Goal: Task Accomplishment & Management: Manage account settings

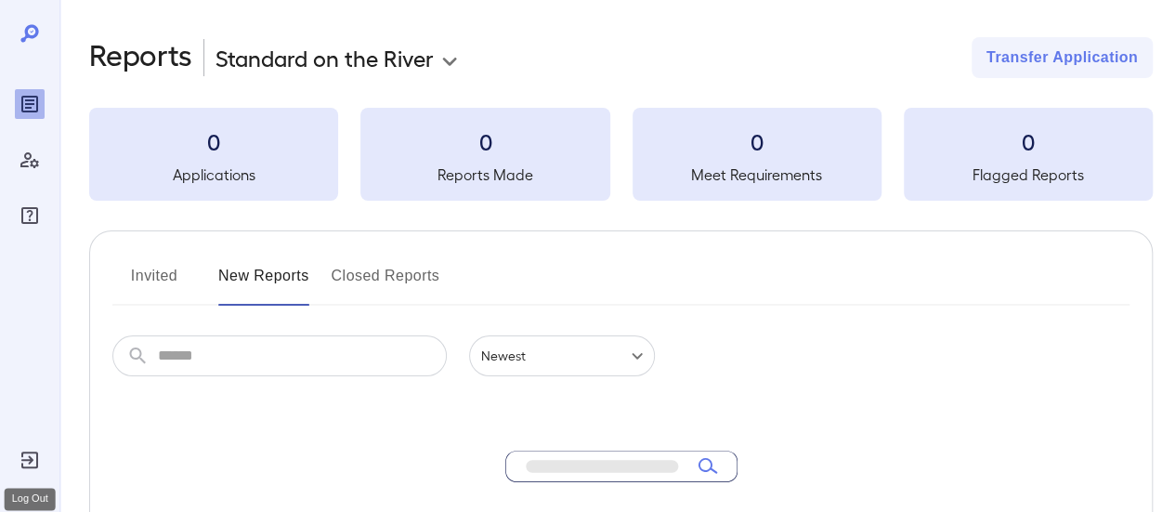
click at [41, 462] on div "Log Out" at bounding box center [30, 460] width 30 height 30
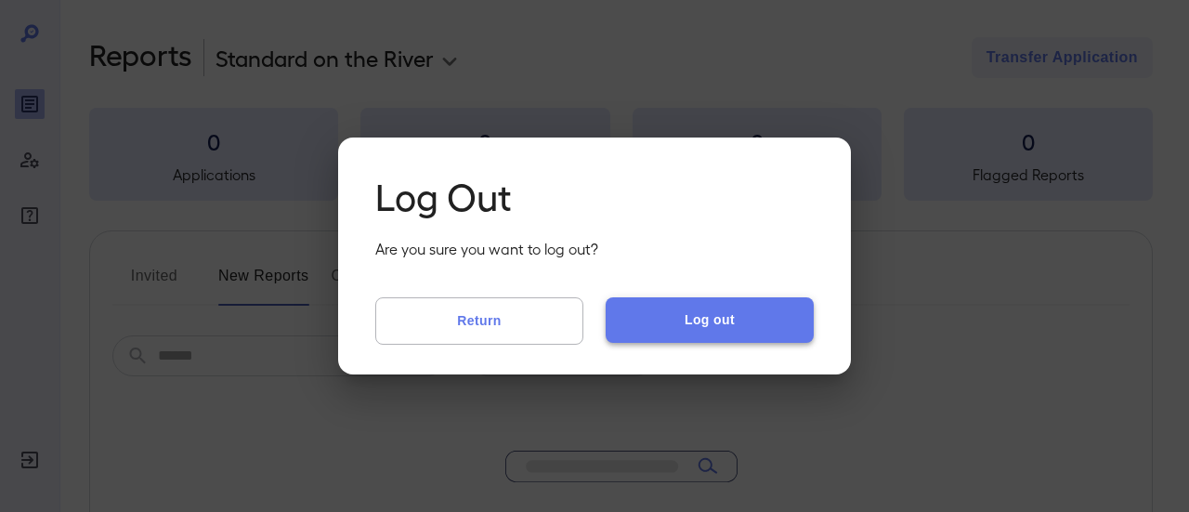
click at [710, 317] on button "Log out" at bounding box center [710, 319] width 208 height 45
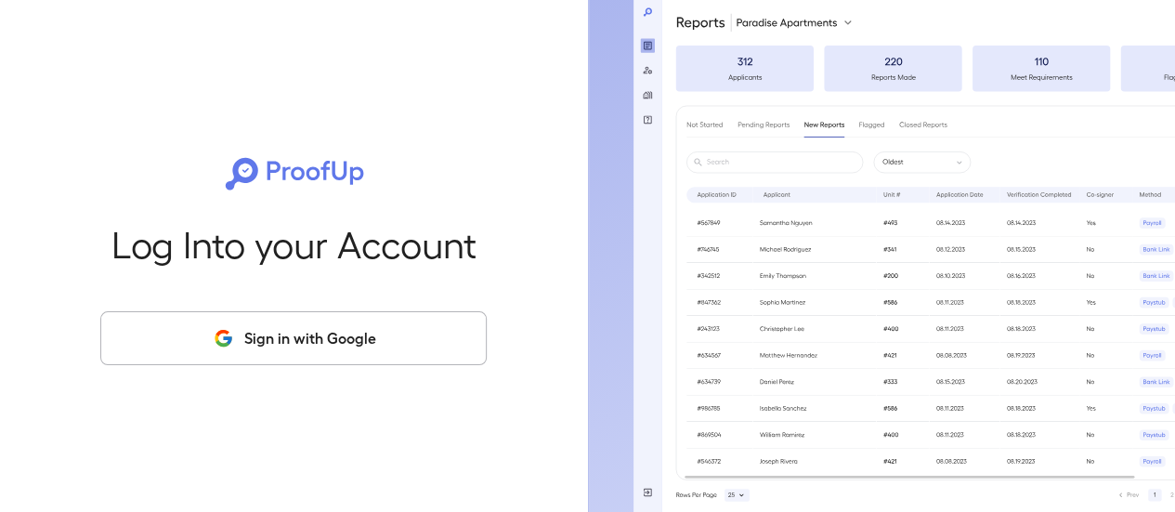
click at [235, 333] on button "Sign in with Google" at bounding box center [293, 338] width 386 height 54
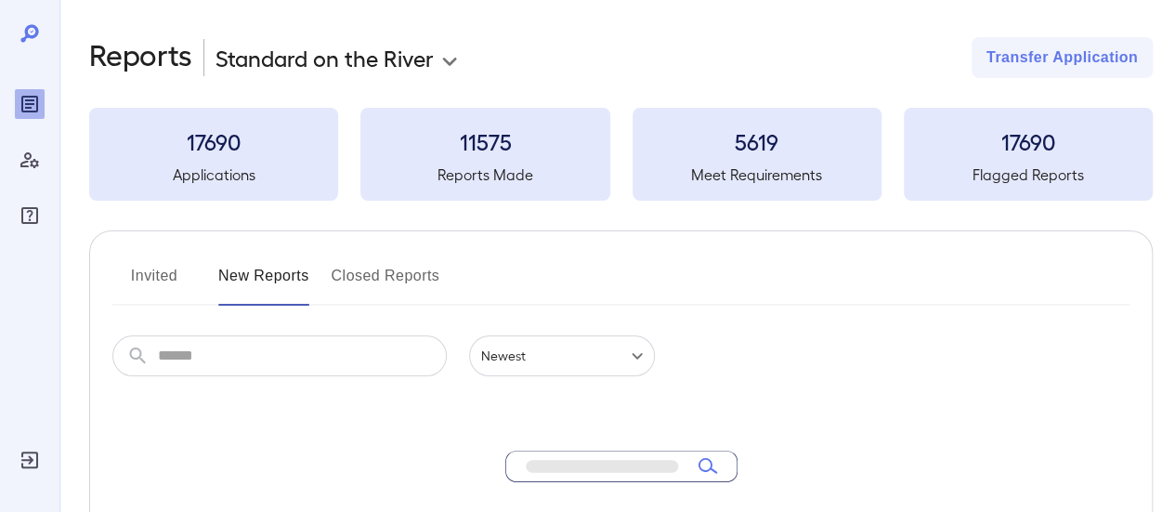
click at [254, 359] on input "text" at bounding box center [302, 355] width 289 height 41
type input "*******"
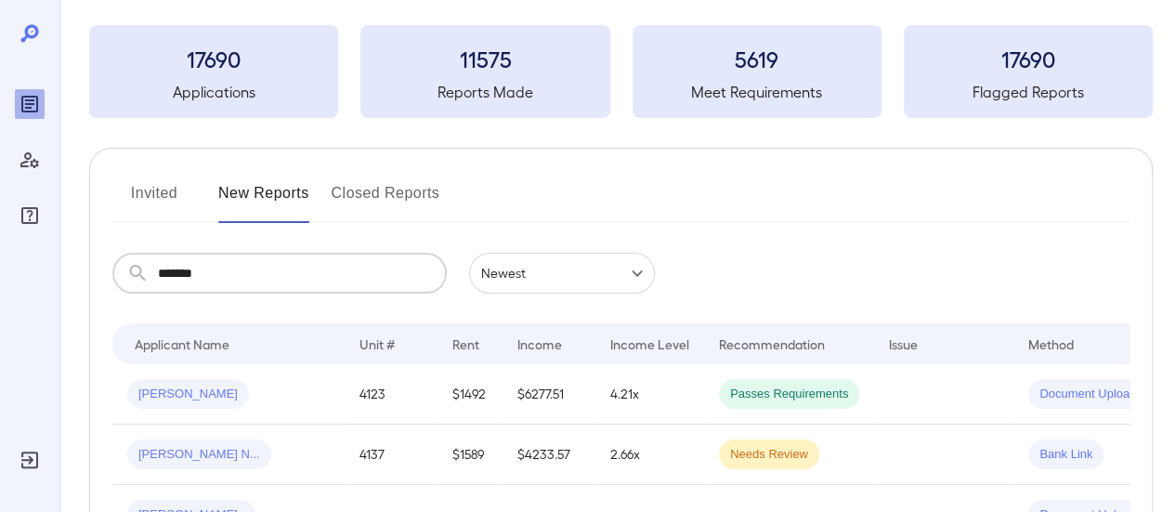
scroll to position [186, 0]
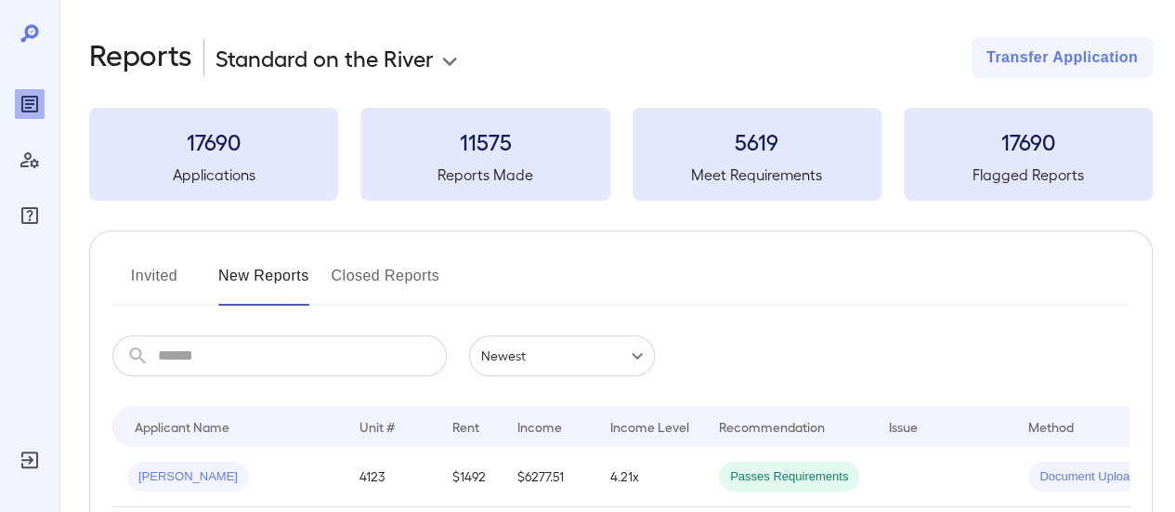
click at [227, 356] on input "text" at bounding box center [302, 355] width 289 height 41
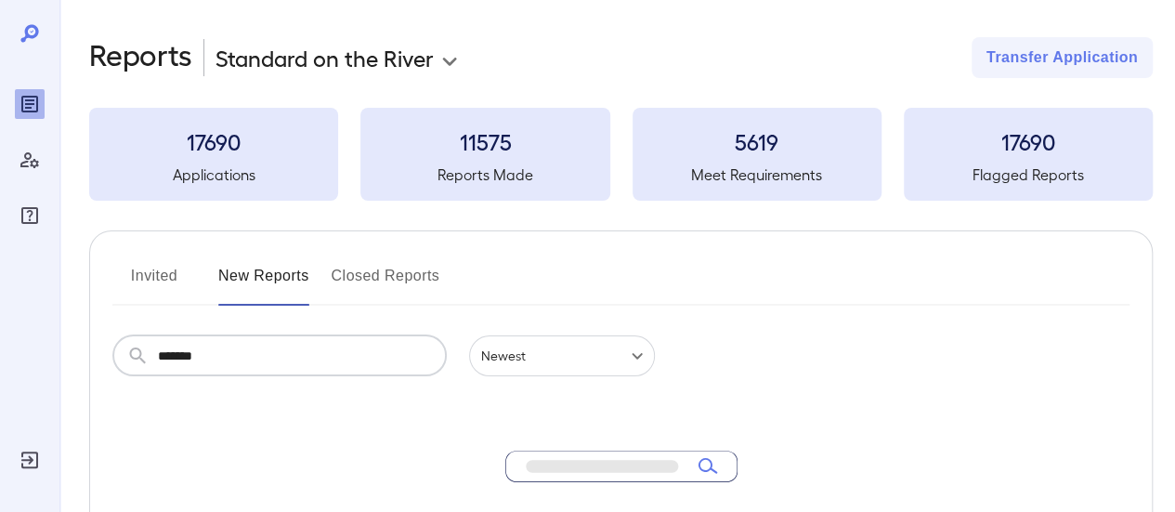
type input "*******"
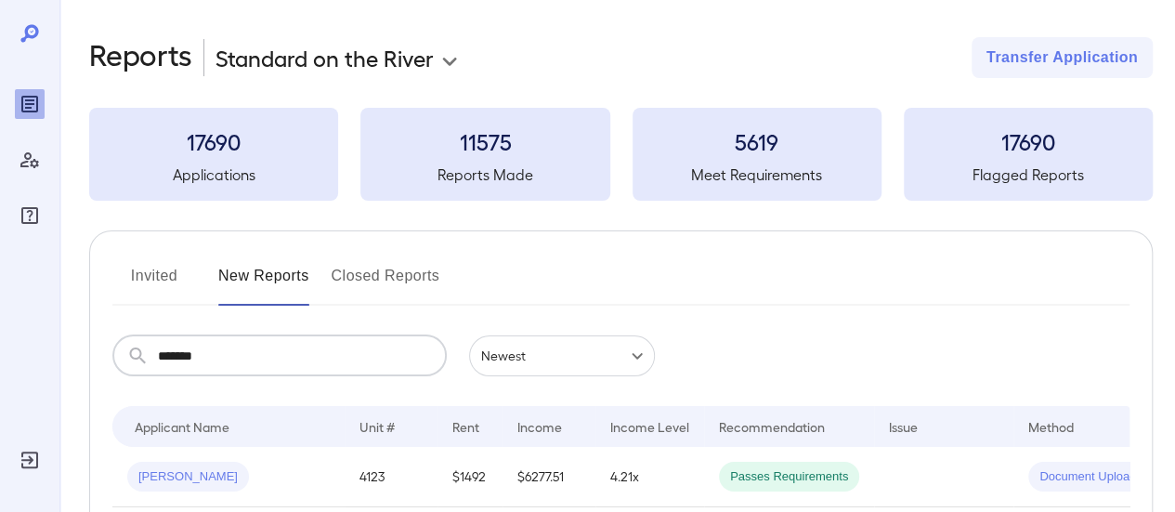
click at [168, 273] on button "Invited" at bounding box center [154, 283] width 84 height 45
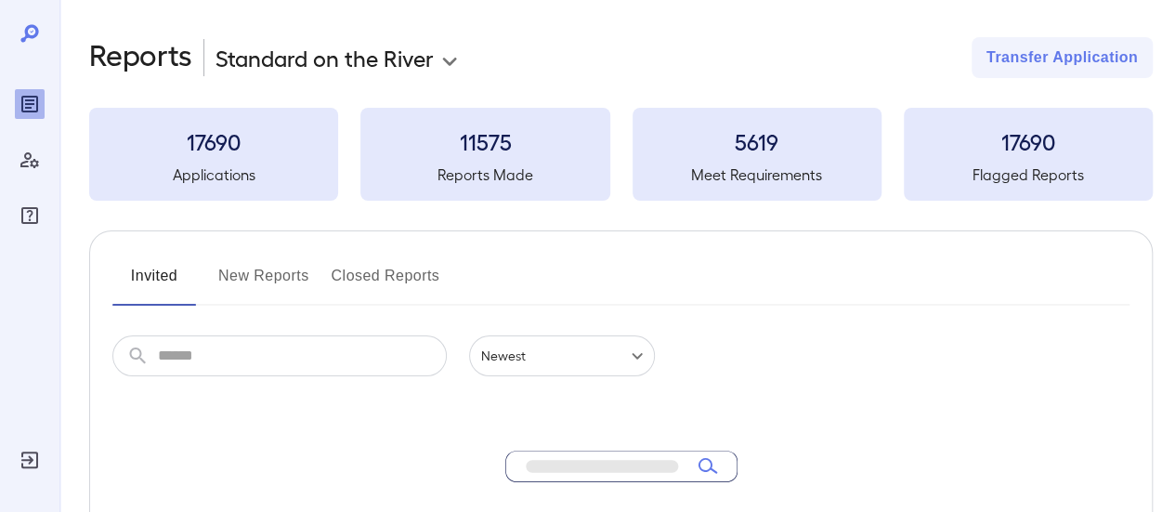
click at [228, 358] on input "text" at bounding box center [302, 355] width 289 height 41
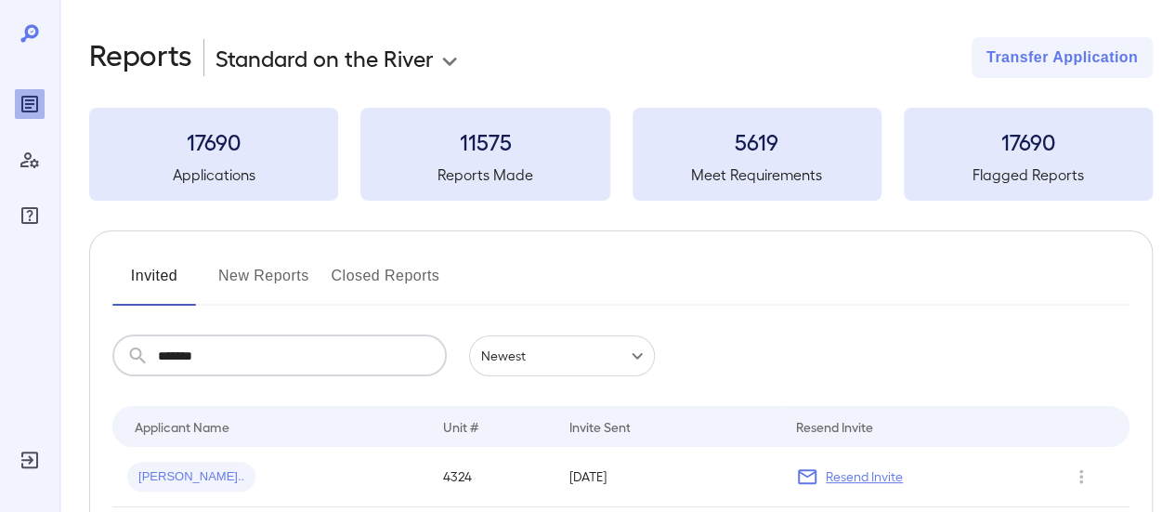
type input "*******"
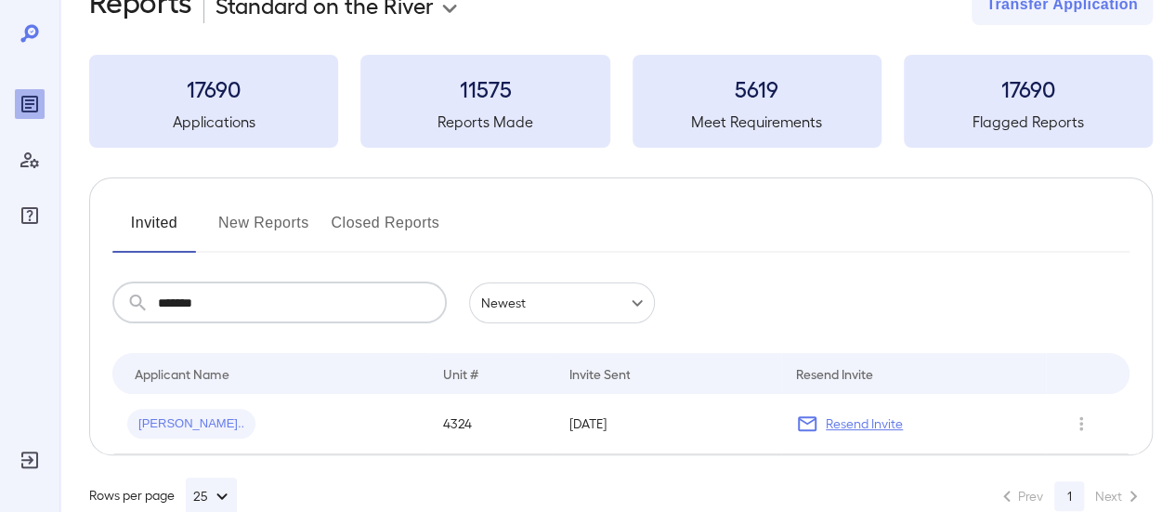
scroll to position [91, 0]
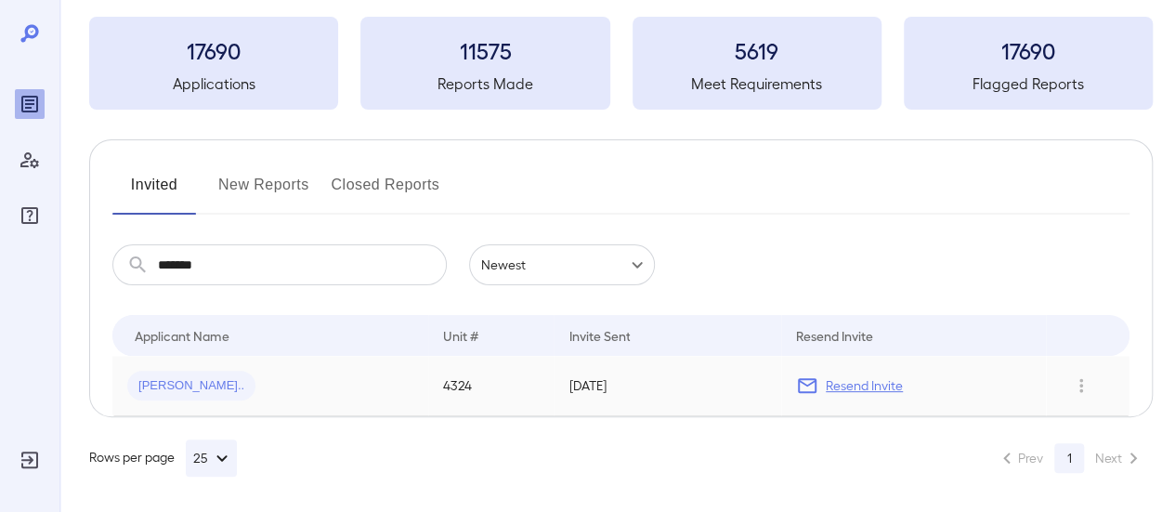
click at [193, 379] on span "[PERSON_NAME].." at bounding box center [191, 386] width 128 height 18
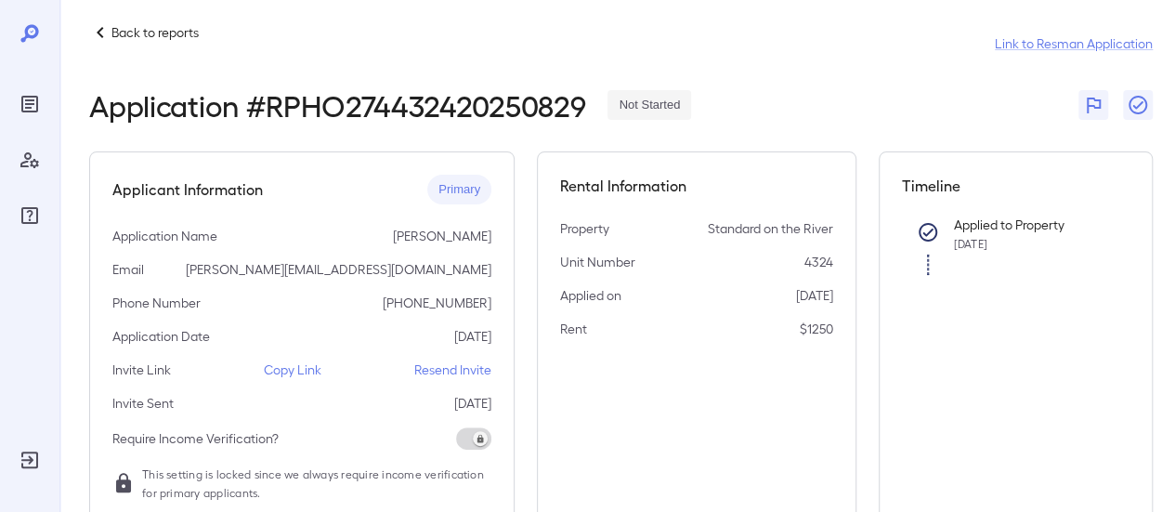
scroll to position [3, 0]
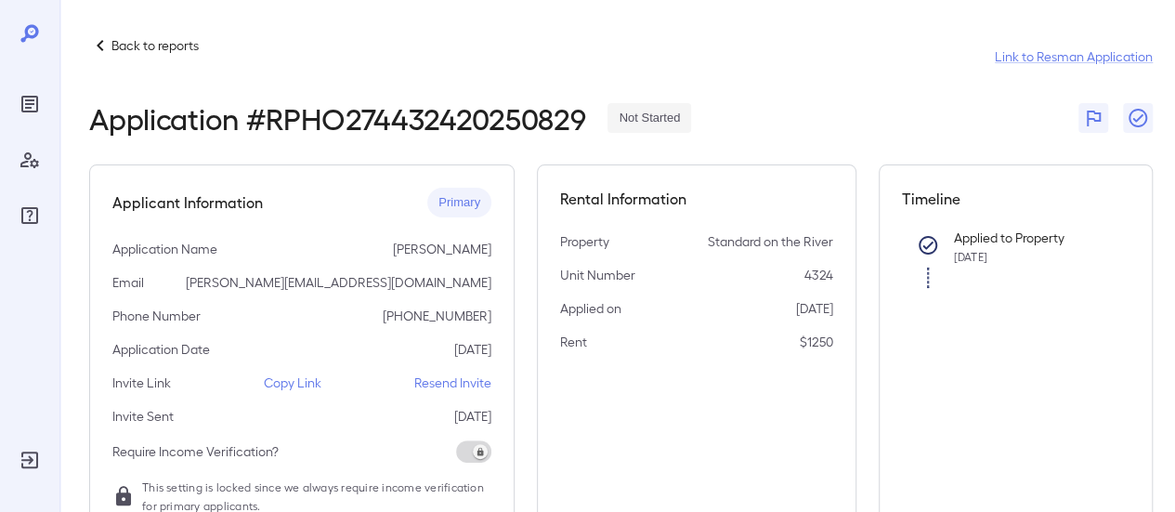
click at [455, 387] on p "Resend Invite" at bounding box center [452, 382] width 77 height 19
click at [428, 387] on p "Resend Invite" at bounding box center [452, 382] width 77 height 19
